Goal: Information Seeking & Learning: Find specific fact

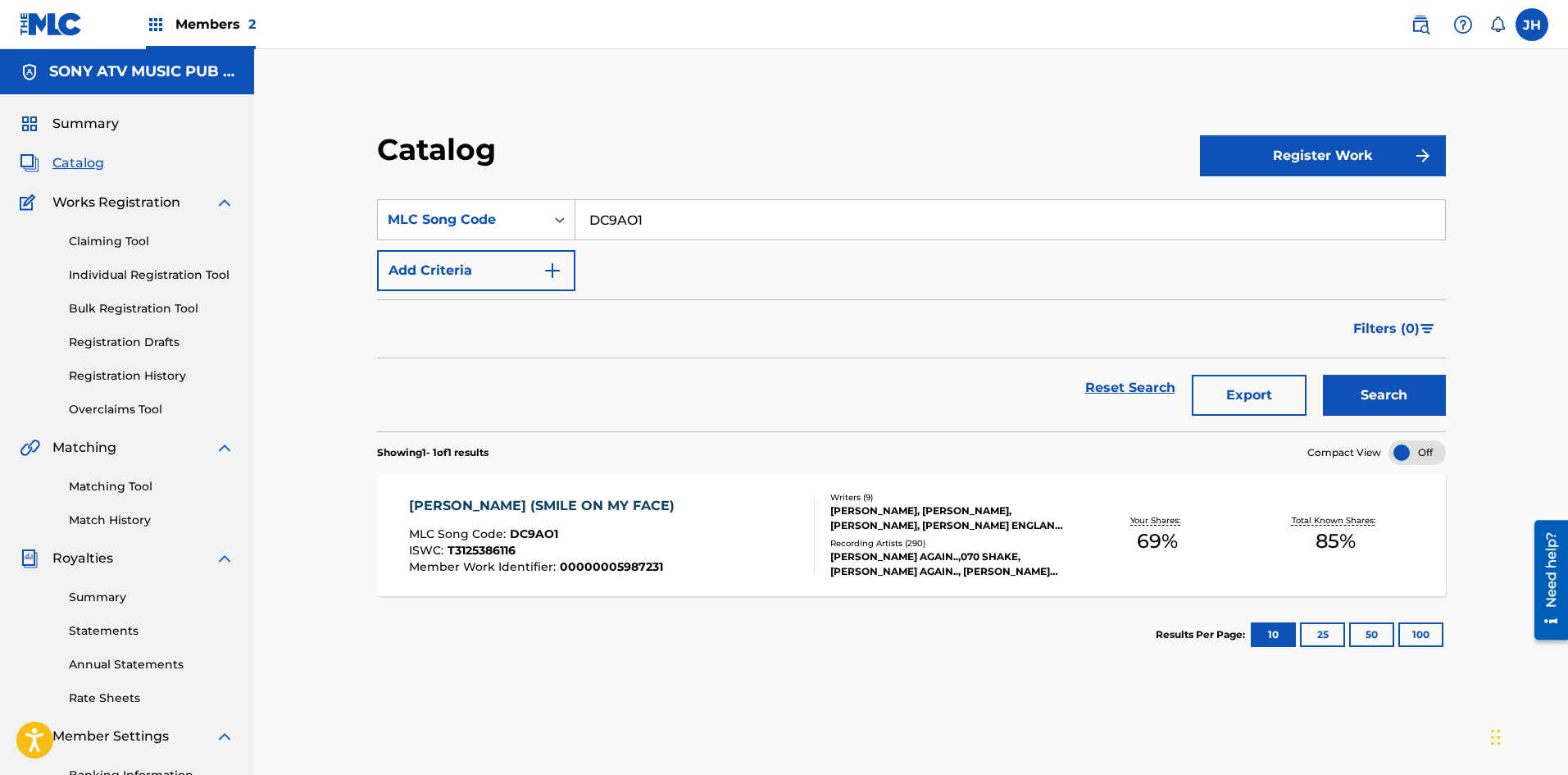
click at [671, 225] on input "DC9AO1" at bounding box center [1010, 219] width 870 height 40
click at [1401, 417] on div "Reset Search Export Search" at bounding box center [911, 395] width 1069 height 73
click at [1393, 408] on button "Search" at bounding box center [1385, 395] width 123 height 41
click at [674, 230] on input "RB7D57" at bounding box center [1010, 219] width 870 height 40
click at [674, 224] on input "RB7D57" at bounding box center [1010, 219] width 870 height 40
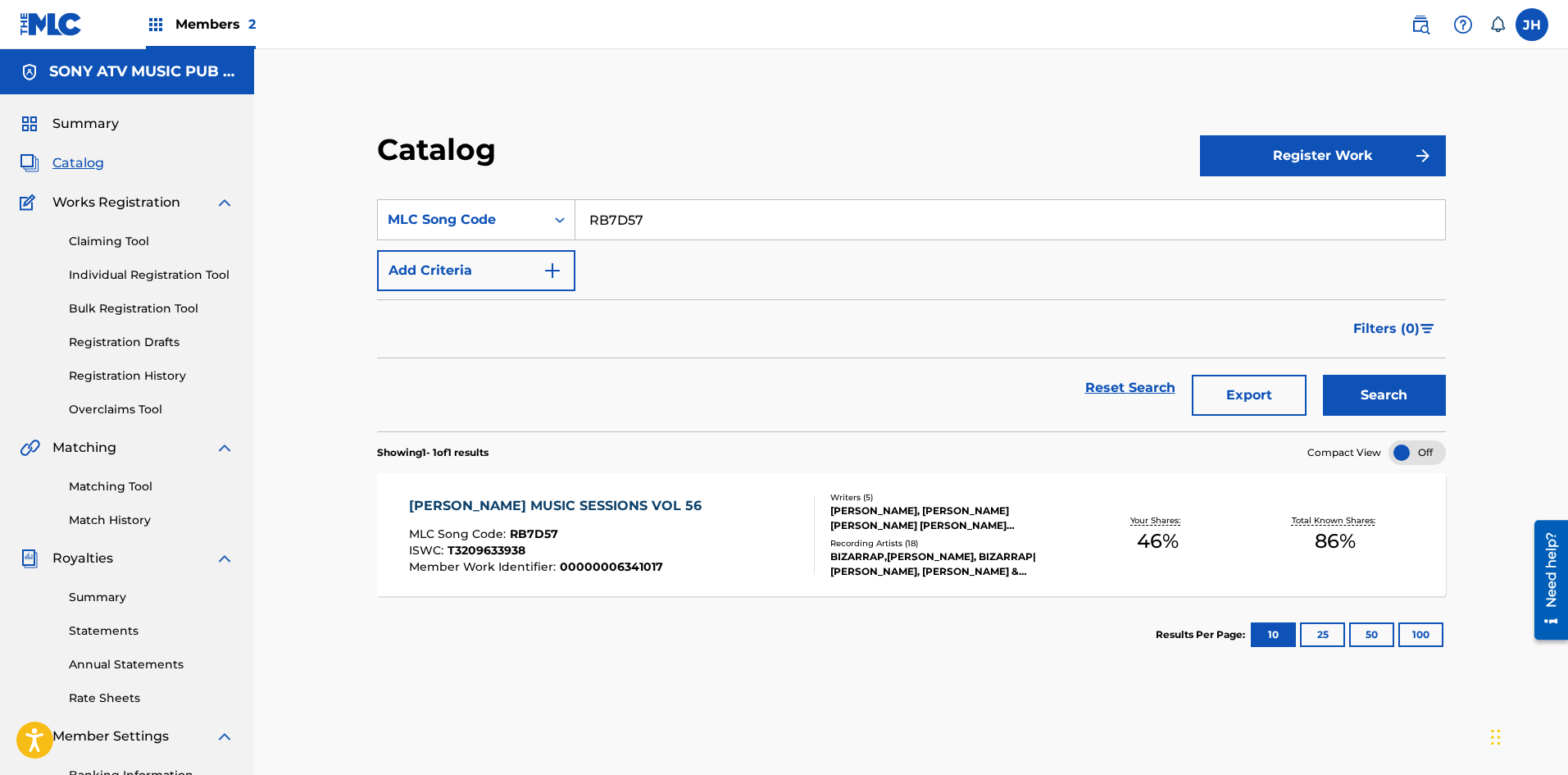
click at [673, 221] on input "RB7D57" at bounding box center [1010, 219] width 870 height 40
click at [665, 226] on input "RB7D57" at bounding box center [1010, 219] width 870 height 40
paste input "NH4VIN"
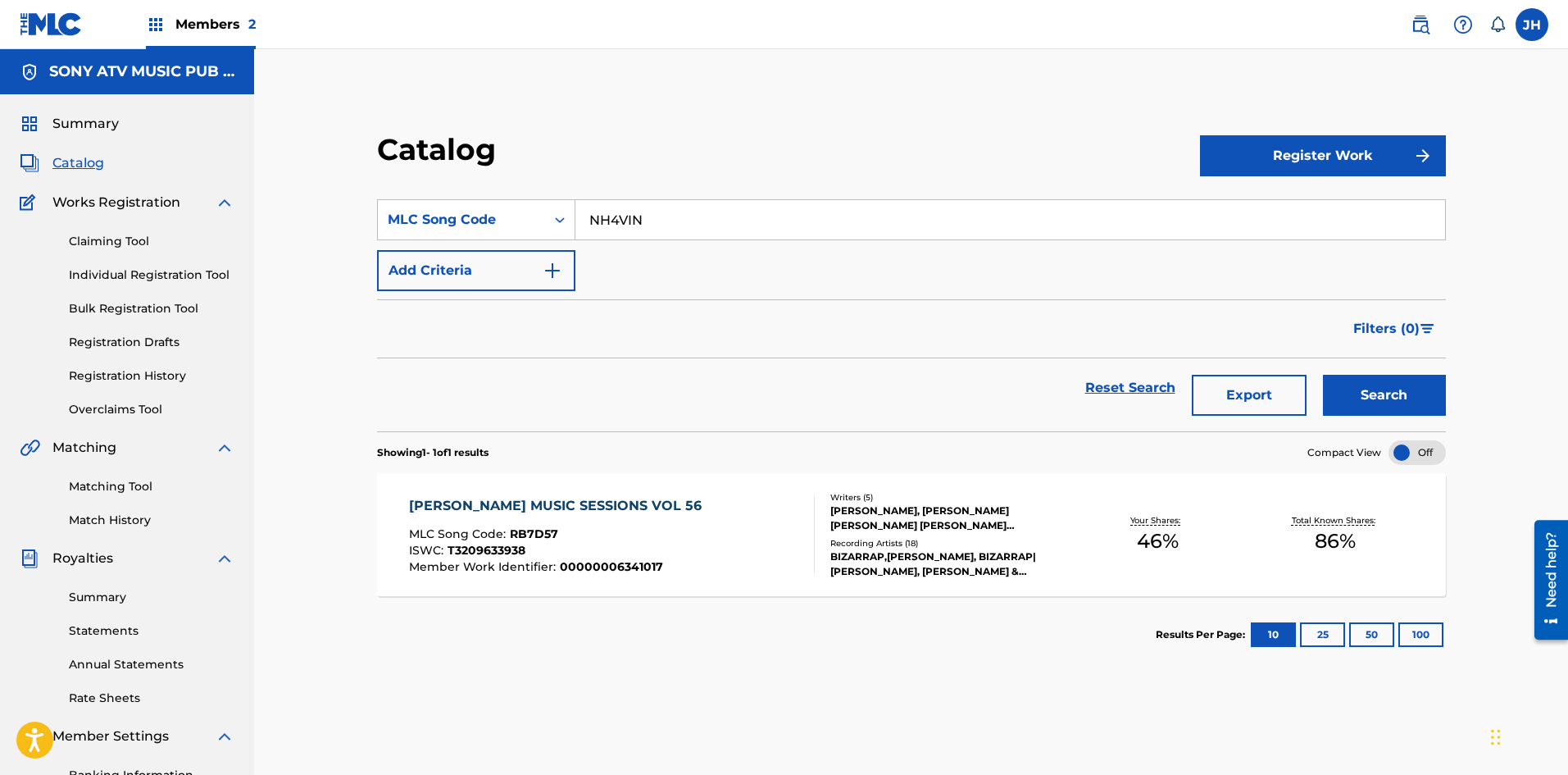
type input "NH4VIN"
click at [1344, 373] on div "Search" at bounding box center [1381, 388] width 132 height 59
click at [1349, 388] on button "Search" at bounding box center [1385, 395] width 123 height 41
